Goal: Obtain resource: Download file/media

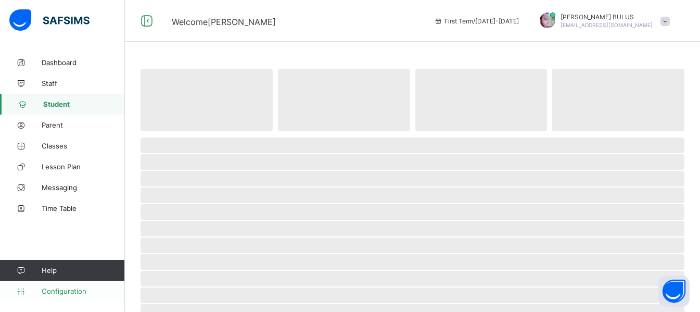
click at [78, 286] on link "Configuration" at bounding box center [62, 291] width 124 height 21
click at [59, 288] on span "Configuration" at bounding box center [83, 291] width 83 height 8
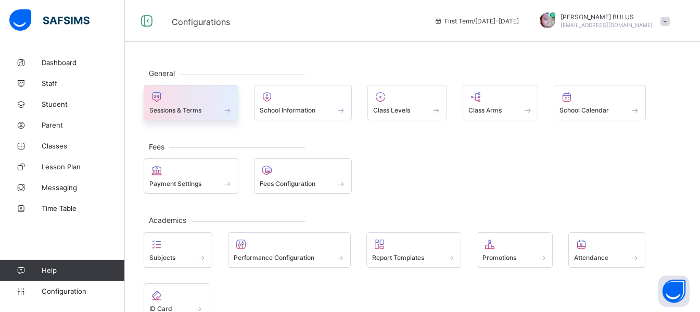
click at [187, 95] on div at bounding box center [190, 97] width 83 height 12
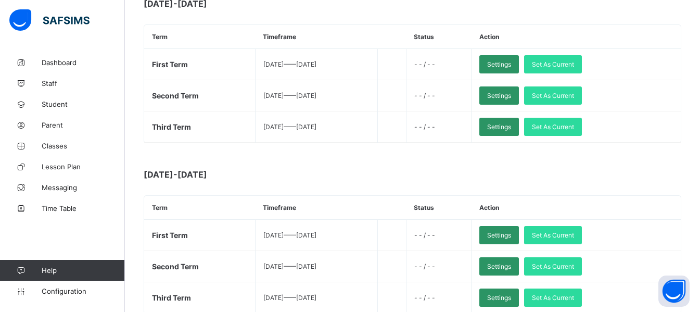
scroll to position [377, 0]
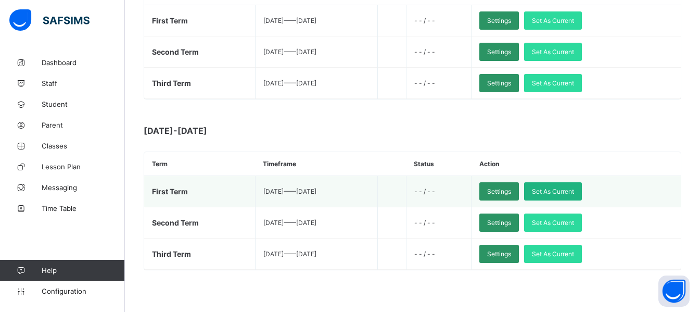
click at [560, 193] on span "Set As Current" at bounding box center [553, 191] width 42 height 8
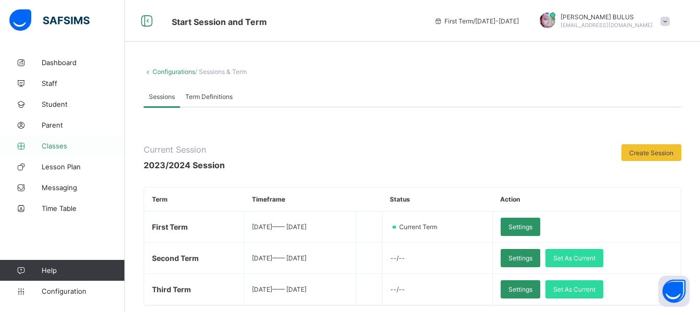
click at [68, 142] on span "Classes" at bounding box center [83, 146] width 83 height 8
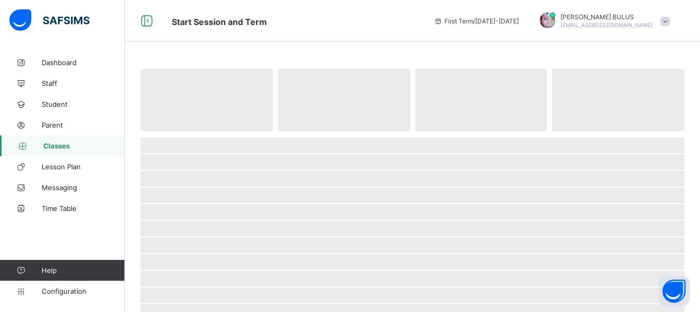
click at [68, 142] on span "Classes" at bounding box center [84, 146] width 82 height 8
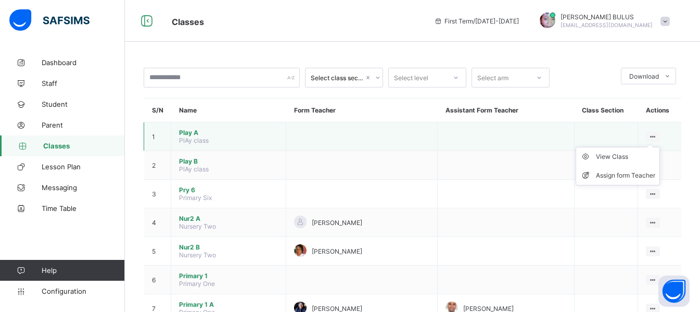
click at [660, 134] on div at bounding box center [653, 137] width 14 height 10
click at [628, 160] on div "View Class" at bounding box center [625, 156] width 59 height 10
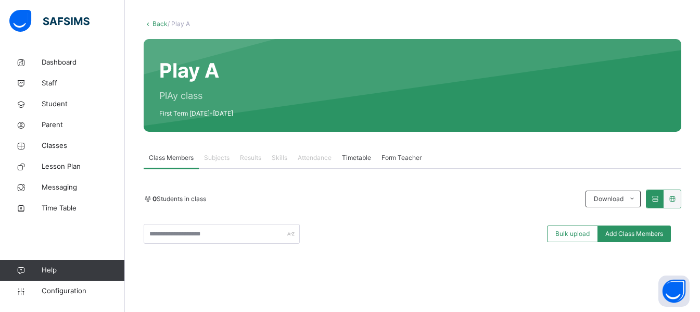
scroll to position [62, 0]
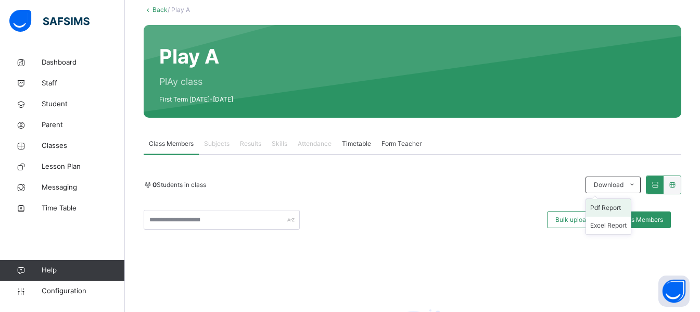
click at [622, 208] on li "Pdf Report" at bounding box center [608, 208] width 45 height 18
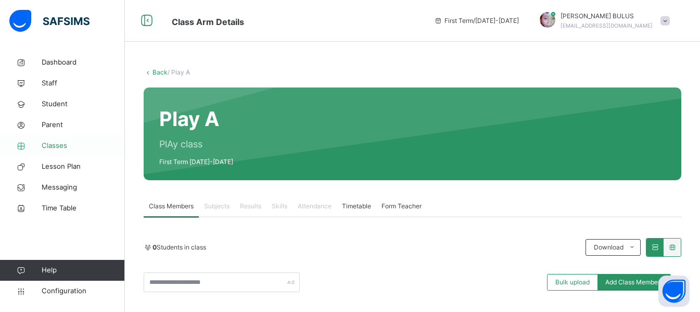
click at [64, 147] on span "Classes" at bounding box center [83, 146] width 83 height 10
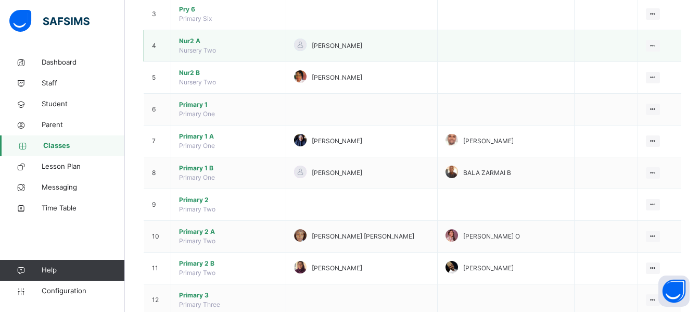
scroll to position [208, 0]
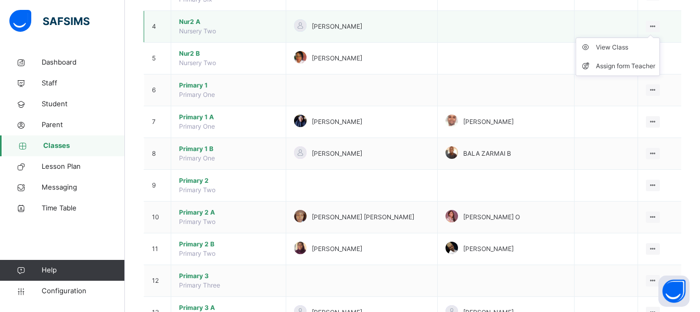
click at [660, 22] on div at bounding box center [653, 26] width 14 height 11
click at [630, 46] on div "View Class" at bounding box center [625, 47] width 59 height 10
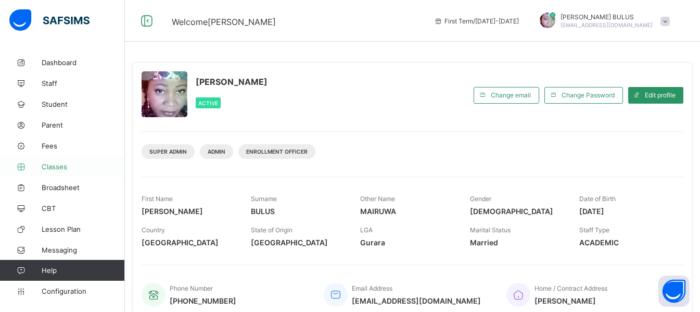
click at [57, 166] on span "Classes" at bounding box center [83, 166] width 83 height 8
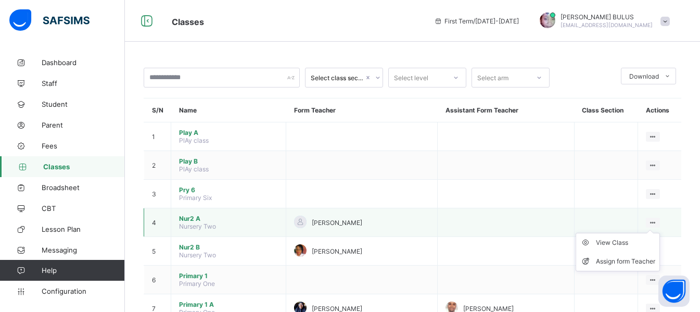
click at [660, 233] on ul "View Class Assign form Teacher" at bounding box center [618, 252] width 84 height 39
click at [633, 243] on div "View Class" at bounding box center [625, 242] width 59 height 10
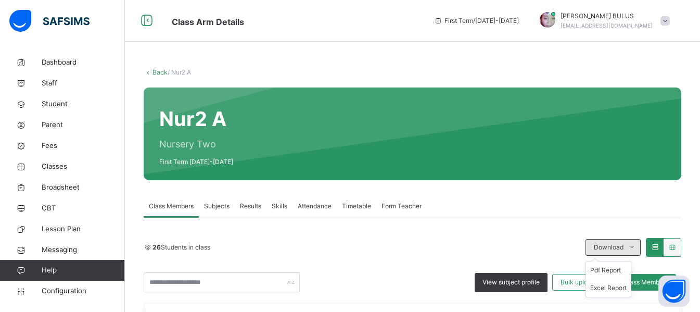
click at [636, 247] on icon at bounding box center [632, 247] width 8 height 8
click at [620, 269] on li "Pdf Report" at bounding box center [608, 270] width 45 height 18
click at [160, 69] on link "Back" at bounding box center [160, 72] width 15 height 8
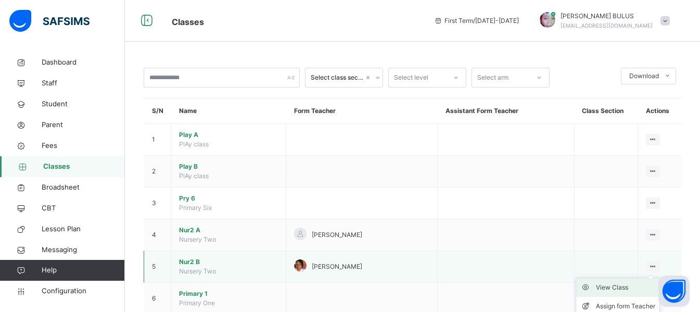
click at [605, 285] on div "View Class" at bounding box center [625, 287] width 59 height 10
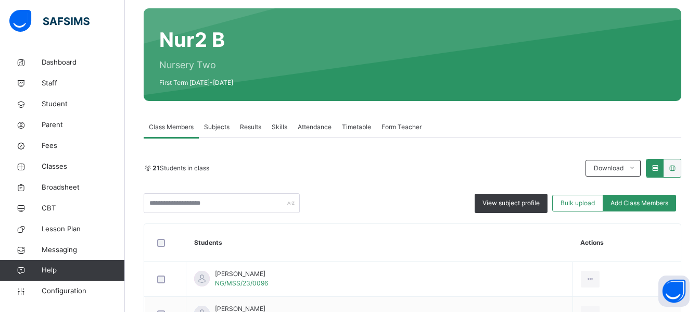
scroll to position [104, 0]
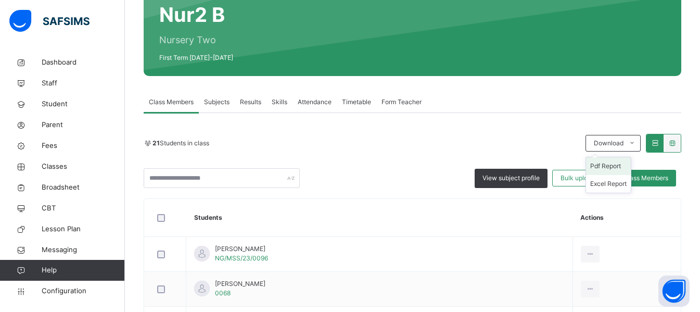
click at [623, 163] on li "Pdf Report" at bounding box center [608, 166] width 45 height 18
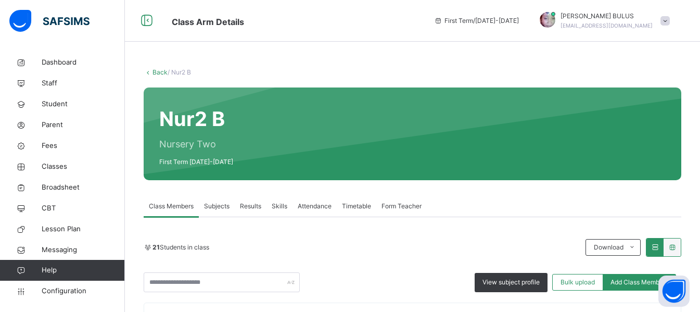
click at [159, 72] on link "Back" at bounding box center [160, 72] width 15 height 8
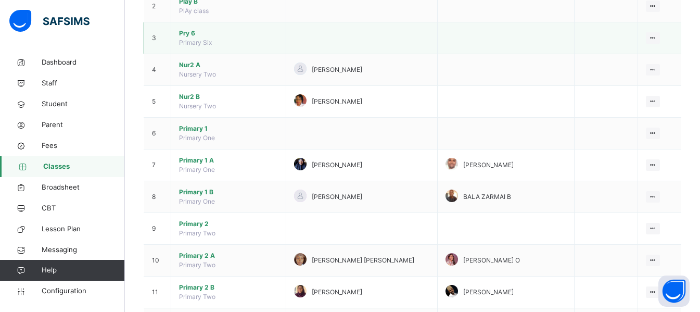
scroll to position [167, 0]
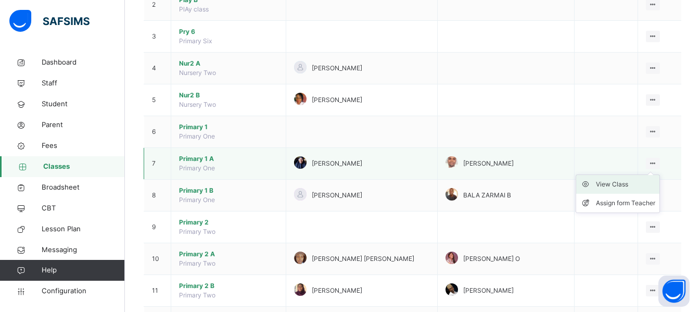
click at [615, 184] on div "View Class" at bounding box center [625, 184] width 59 height 10
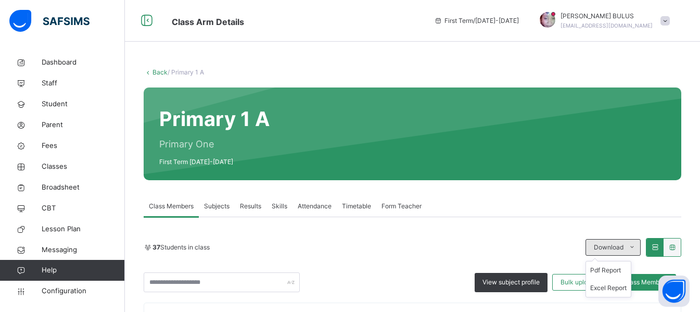
click at [636, 245] on icon at bounding box center [632, 247] width 8 height 8
click at [617, 273] on li "Pdf Report" at bounding box center [608, 270] width 45 height 18
click at [162, 70] on link "Back" at bounding box center [160, 72] width 15 height 8
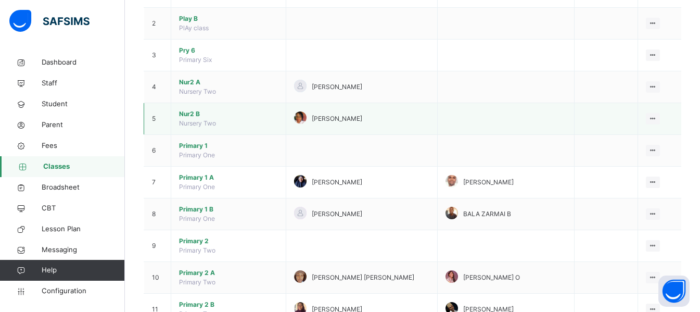
scroll to position [167, 0]
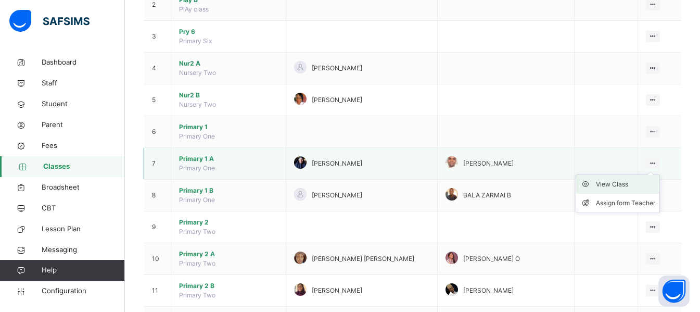
click at [623, 184] on div "View Class" at bounding box center [625, 184] width 59 height 10
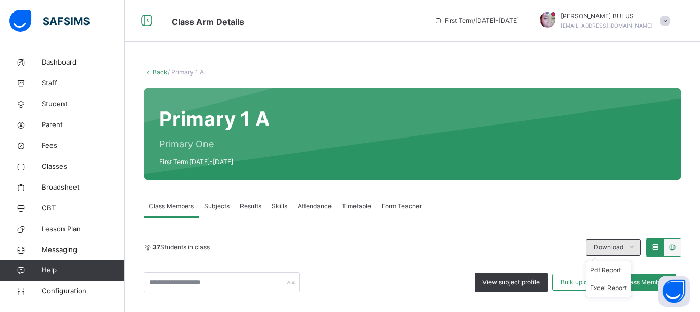
click at [635, 242] on span at bounding box center [632, 247] width 17 height 17
click at [619, 269] on li "Pdf Report" at bounding box center [608, 270] width 45 height 18
click at [163, 70] on link "Back" at bounding box center [160, 72] width 15 height 8
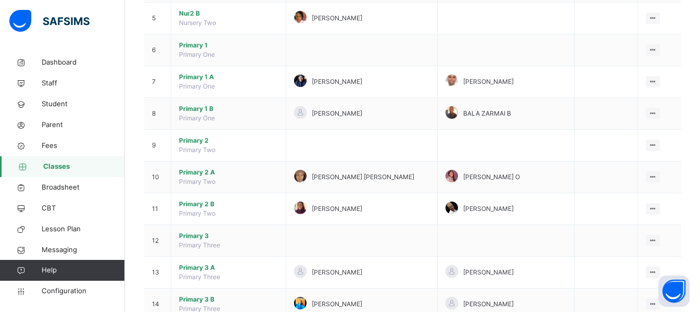
scroll to position [250, 0]
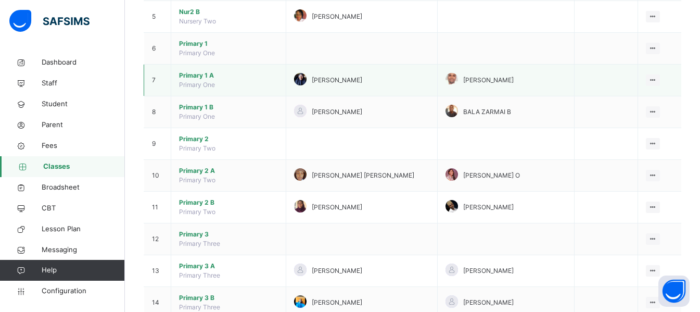
click at [666, 79] on td "View Class Assign form Teacher" at bounding box center [659, 81] width 43 height 32
click at [658, 76] on icon at bounding box center [653, 80] width 9 height 8
click at [642, 98] on div "View Class" at bounding box center [625, 101] width 59 height 10
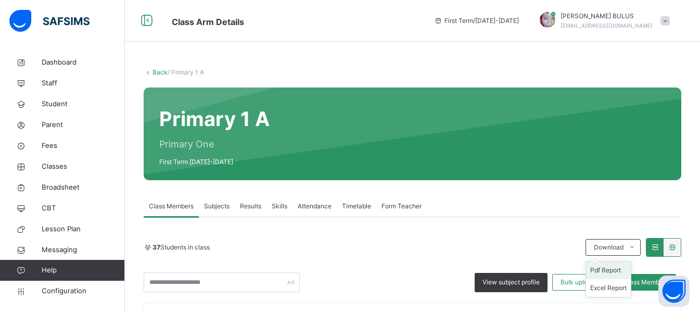
click at [621, 267] on li "Pdf Report" at bounding box center [608, 270] width 45 height 18
click at [163, 71] on link "Back" at bounding box center [160, 72] width 15 height 8
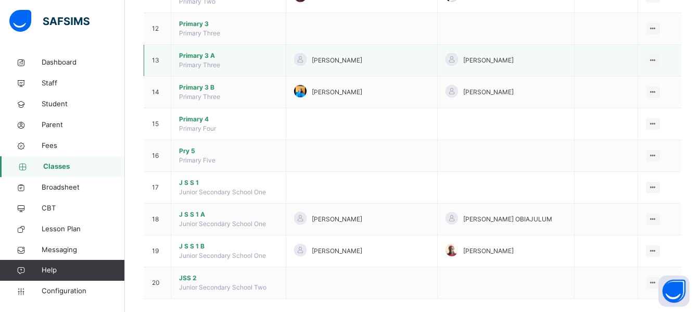
scroll to position [473, 0]
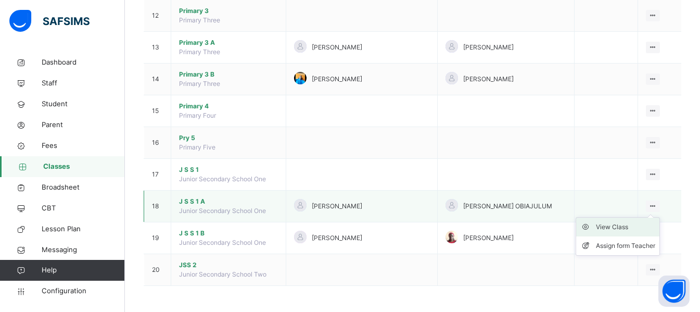
click at [630, 225] on div "View Class" at bounding box center [625, 227] width 59 height 10
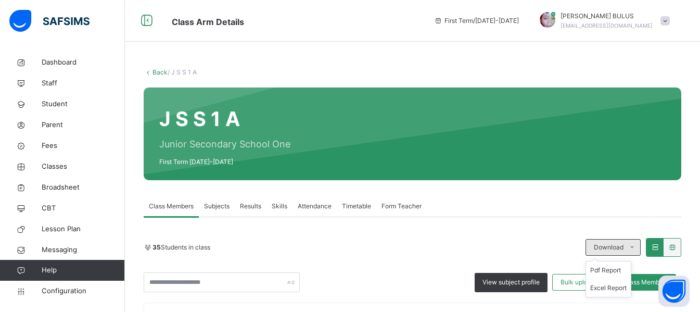
click at [622, 244] on span "Download" at bounding box center [609, 247] width 30 height 9
click at [622, 268] on li "Pdf Report" at bounding box center [608, 270] width 45 height 18
click at [157, 68] on div "Back / J S S 1 A" at bounding box center [413, 72] width 538 height 9
click at [157, 70] on link "Back" at bounding box center [160, 72] width 15 height 8
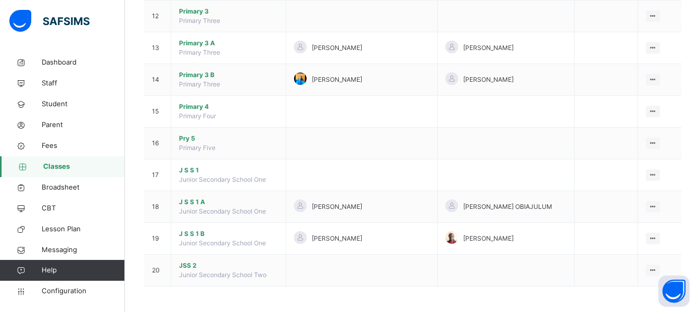
scroll to position [473, 0]
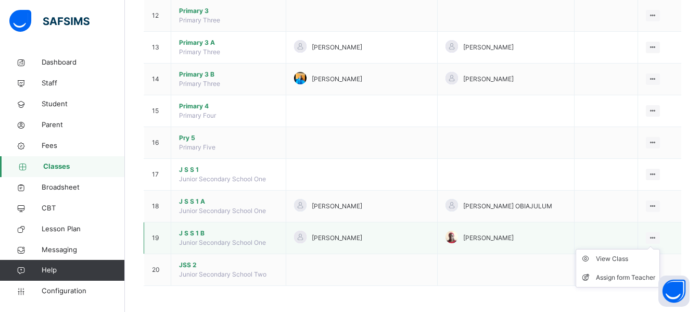
click at [638, 254] on ul "View Class Assign form Teacher" at bounding box center [618, 268] width 84 height 39
click at [634, 259] on div "View Class" at bounding box center [625, 259] width 59 height 10
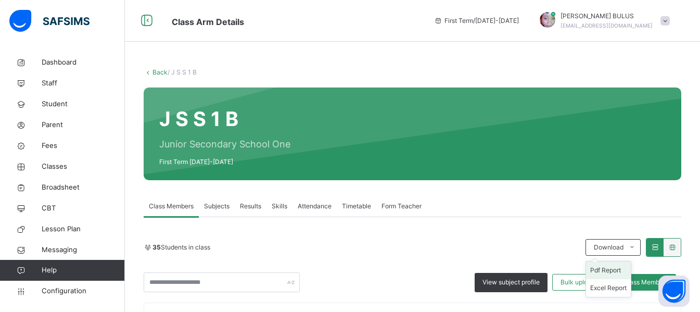
click at [617, 269] on li "Pdf Report" at bounding box center [608, 270] width 45 height 18
click at [161, 69] on link "Back" at bounding box center [160, 72] width 15 height 8
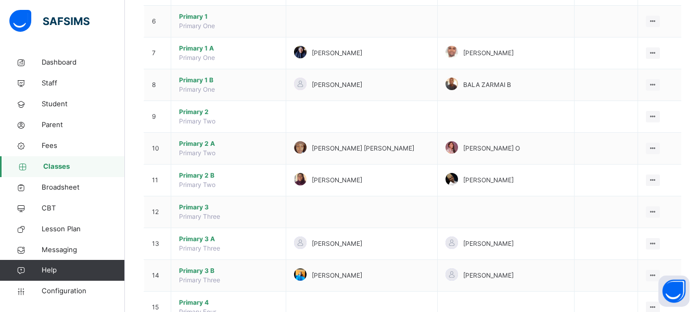
scroll to position [292, 0]
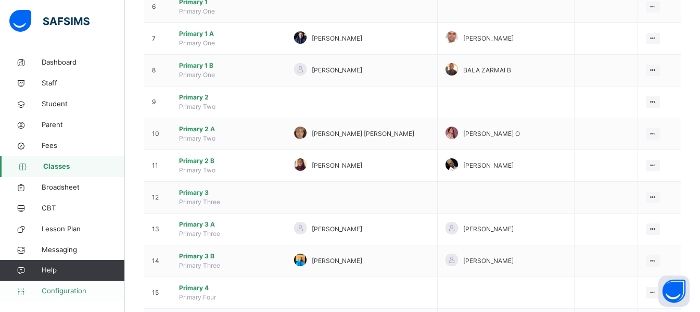
click at [65, 291] on span "Configuration" at bounding box center [83, 291] width 83 height 10
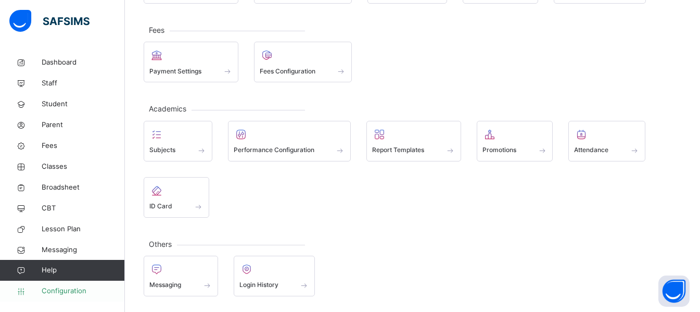
scroll to position [122, 0]
click at [83, 166] on span "Classes" at bounding box center [83, 166] width 83 height 10
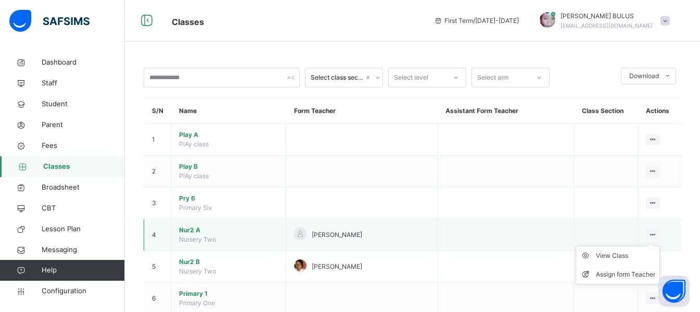
click at [658, 234] on icon at bounding box center [653, 235] width 9 height 8
click at [625, 256] on div "View Class" at bounding box center [625, 255] width 59 height 10
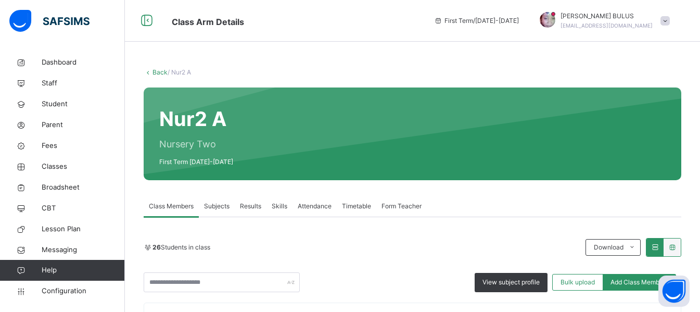
scroll to position [273, 0]
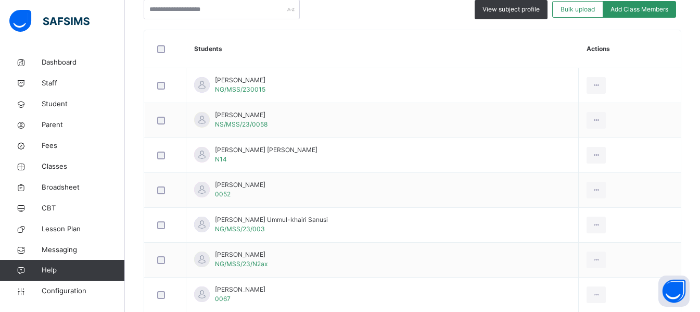
click at [605, 161] on td "View Profile Remove from Class Transfer Student" at bounding box center [630, 155] width 102 height 35
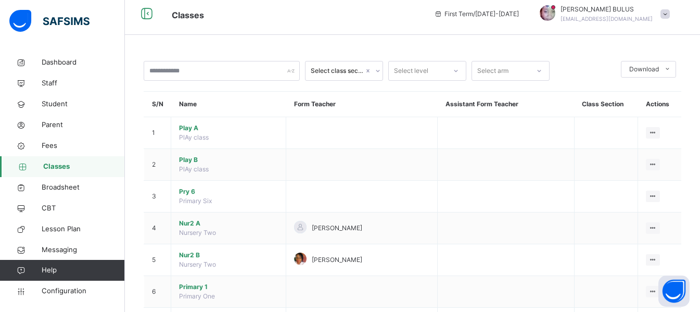
scroll to position [273, 0]
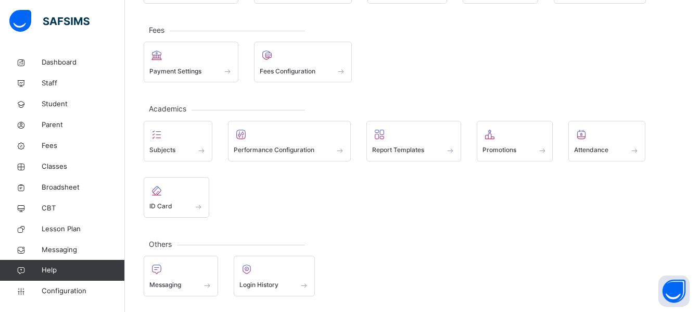
scroll to position [122, 0]
click at [89, 166] on span "Classes" at bounding box center [83, 166] width 83 height 10
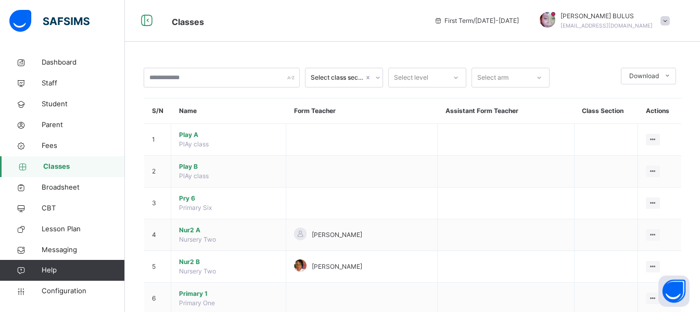
click at [574, 84] on div at bounding box center [585, 78] width 61 height 20
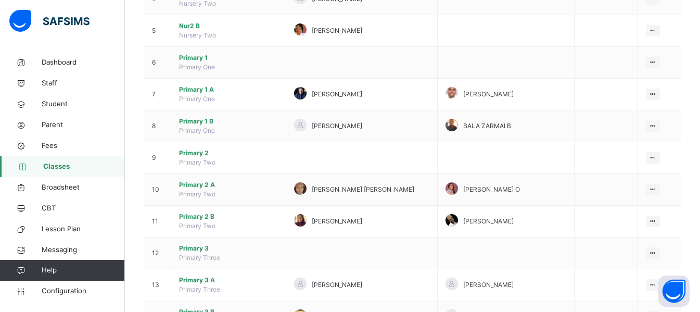
scroll to position [306, 0]
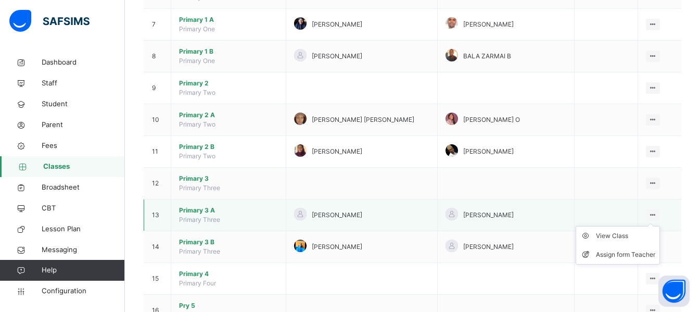
click at [660, 226] on ul "View Class Assign form Teacher" at bounding box center [618, 245] width 84 height 39
click at [632, 233] on div "View Class" at bounding box center [625, 236] width 59 height 10
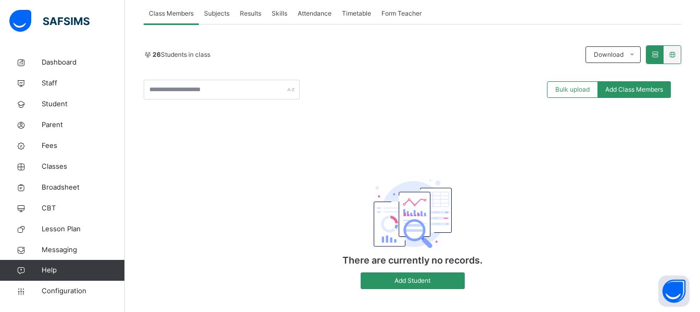
scroll to position [194, 0]
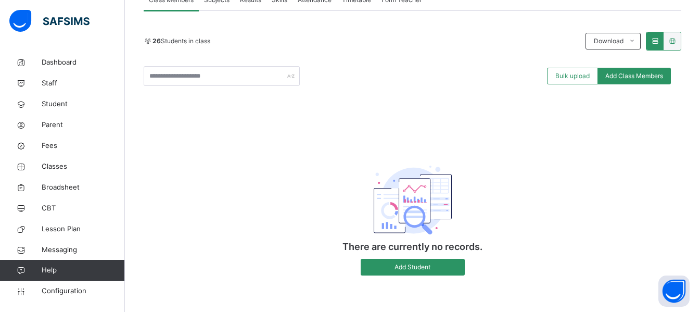
click at [223, 6] on div "Subjects" at bounding box center [217, 0] width 36 height 21
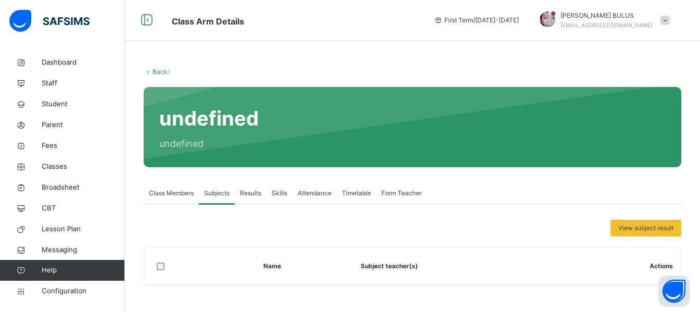
scroll to position [1, 0]
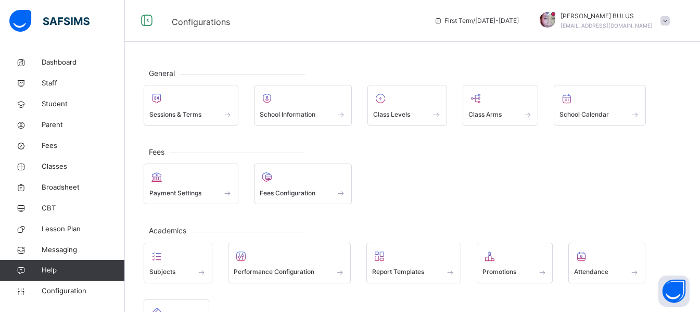
scroll to position [122, 0]
